Goal: Find specific page/section: Find specific page/section

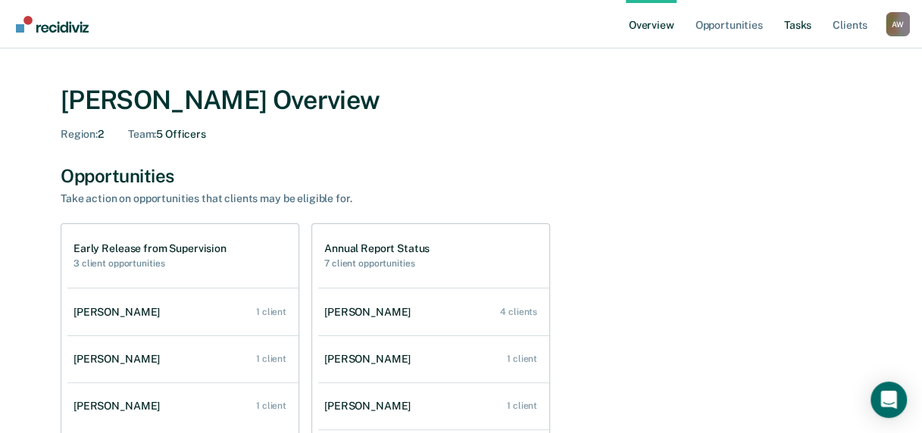
click at [804, 26] on link "Tasks" at bounding box center [797, 24] width 33 height 48
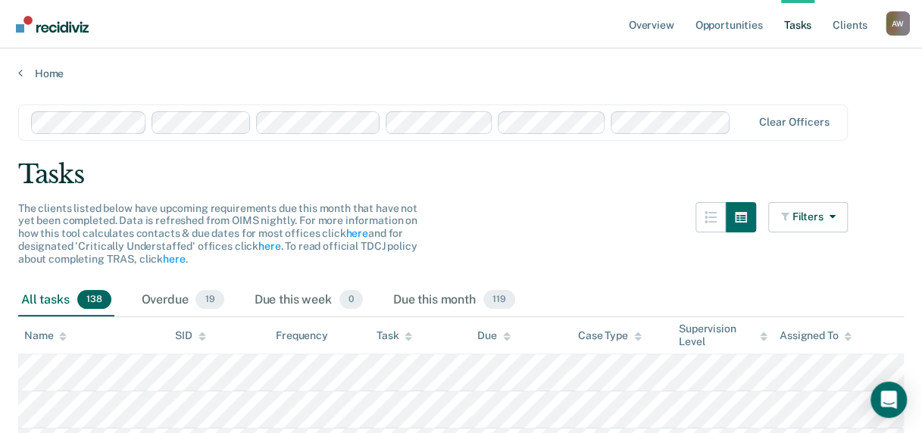
scroll to position [303, 0]
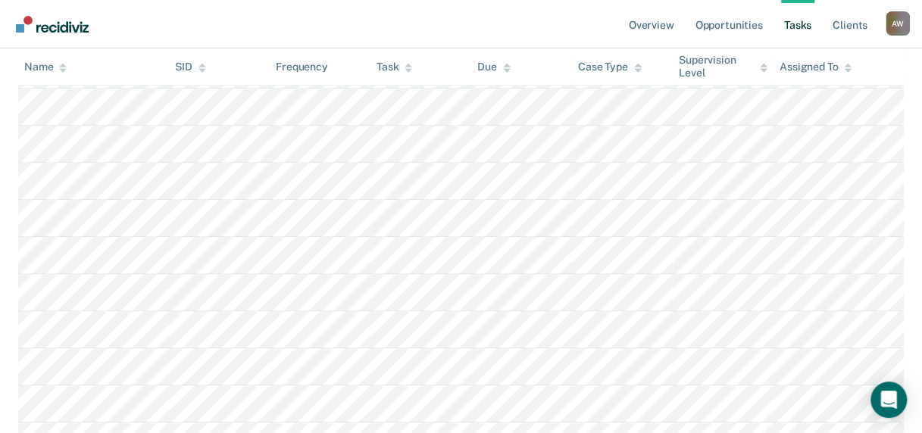
click at [810, 70] on div "Assigned To" at bounding box center [815, 67] width 72 height 13
